Goal: Navigation & Orientation: Find specific page/section

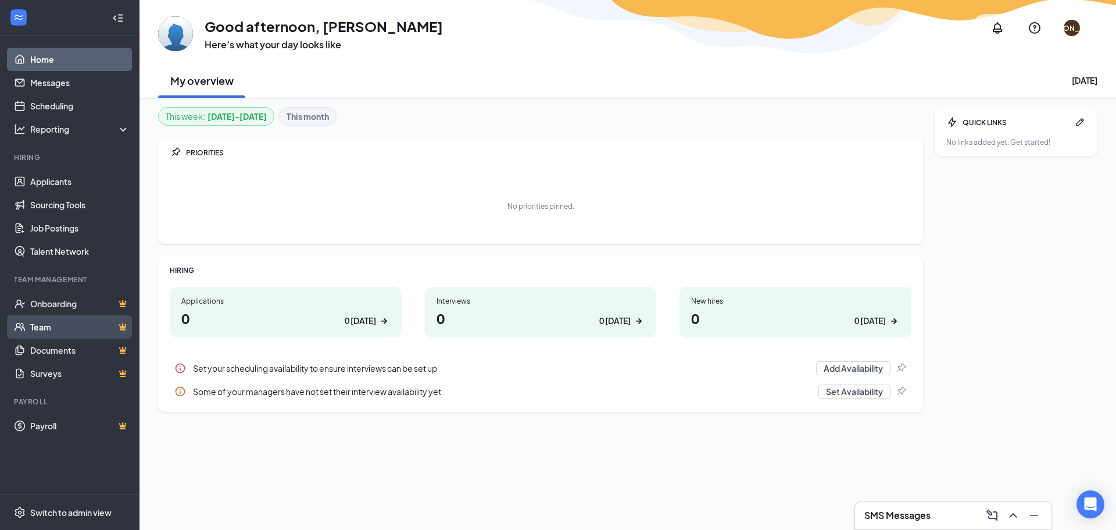
click at [44, 320] on ul "Home Messages Scheduling Reporting Hiring Applicants Sourcing Tools Job Posting…" at bounding box center [69, 264] width 139 height 457
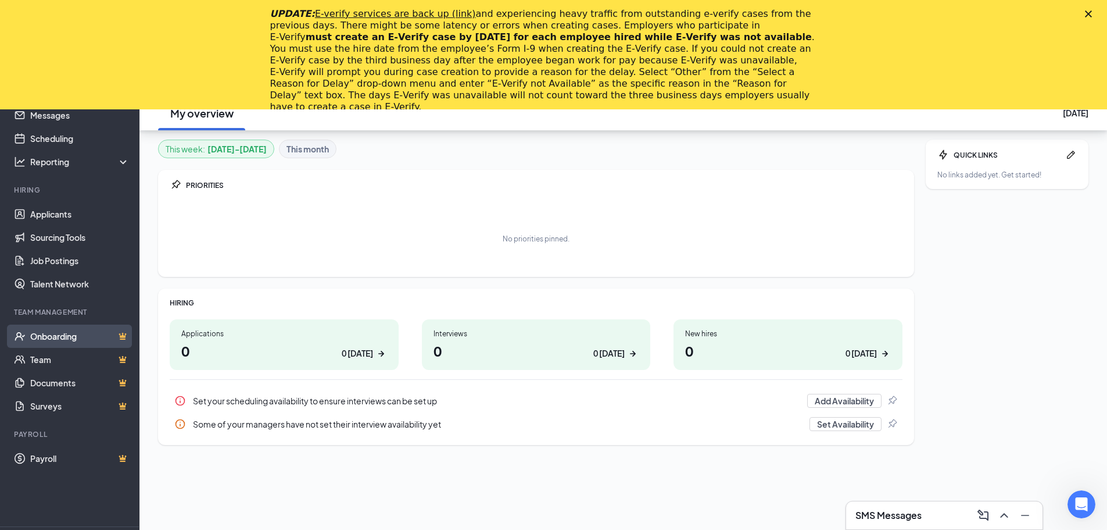
scroll to position [109, 0]
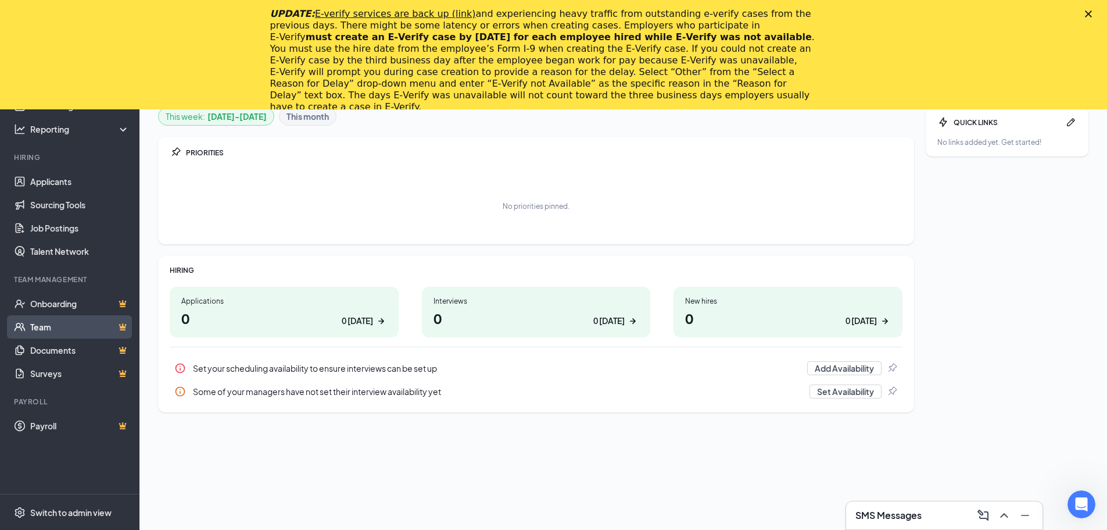
click at [31, 321] on link "Team" at bounding box center [79, 326] width 99 height 23
